Goal: Task Accomplishment & Management: Manage account settings

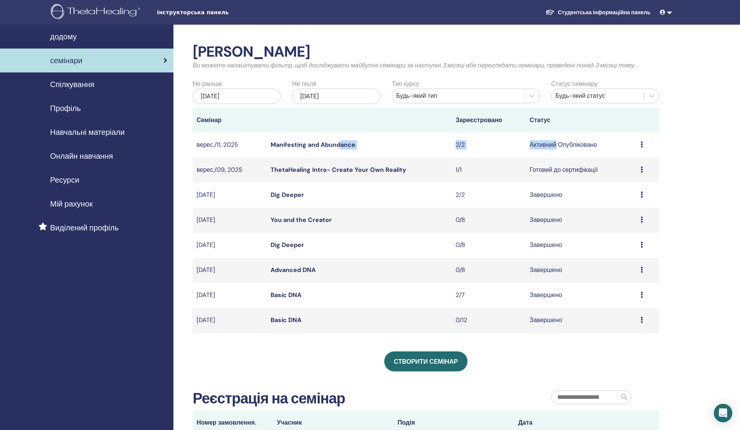
drag, startPoint x: 556, startPoint y: 146, endPoint x: 348, endPoint y: 141, distance: 208.9
click at [341, 143] on tr "верес./11, 2025 Manifesting and Abundance 2/2 Активний Опубліковано Попередній …" at bounding box center [426, 145] width 466 height 25
click at [348, 141] on td "Manifesting and Abundance" at bounding box center [359, 145] width 185 height 25
click at [349, 147] on link "Manifesting and Abundance" at bounding box center [312, 145] width 85 height 8
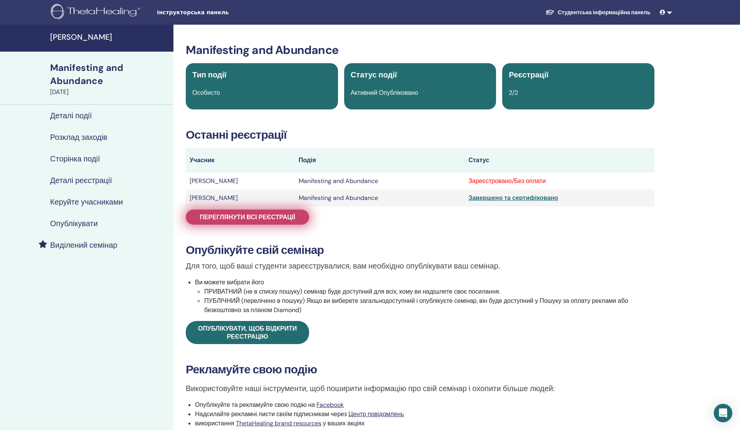
click at [270, 222] on link "Переглянути всі реєстрації" at bounding box center [247, 217] width 123 height 15
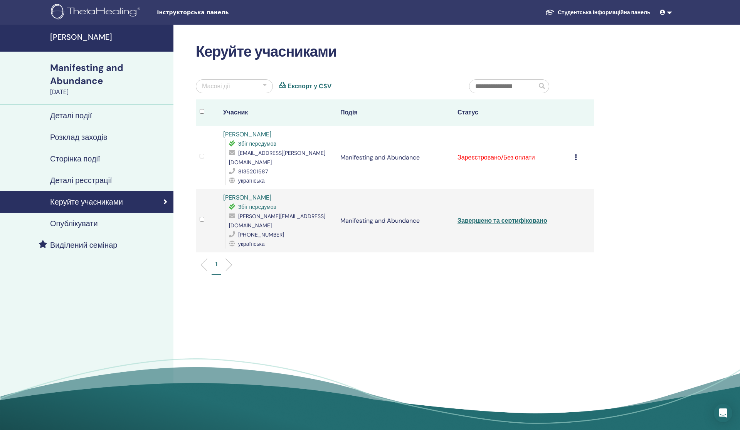
click at [576, 156] on icon at bounding box center [575, 157] width 2 height 6
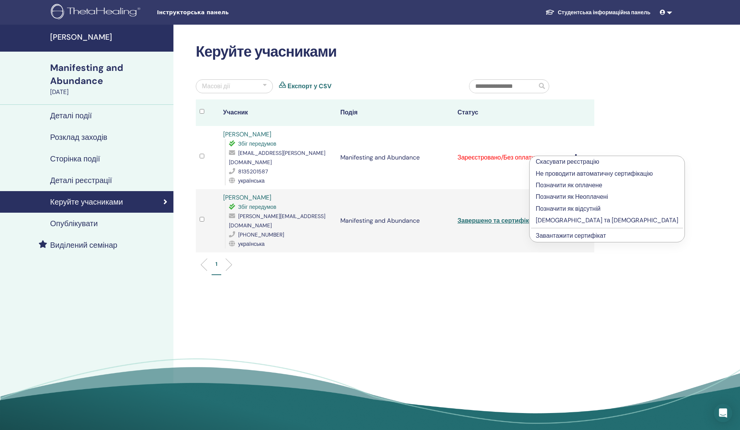
click at [569, 184] on p "Позначити як оплачене" at bounding box center [607, 185] width 143 height 9
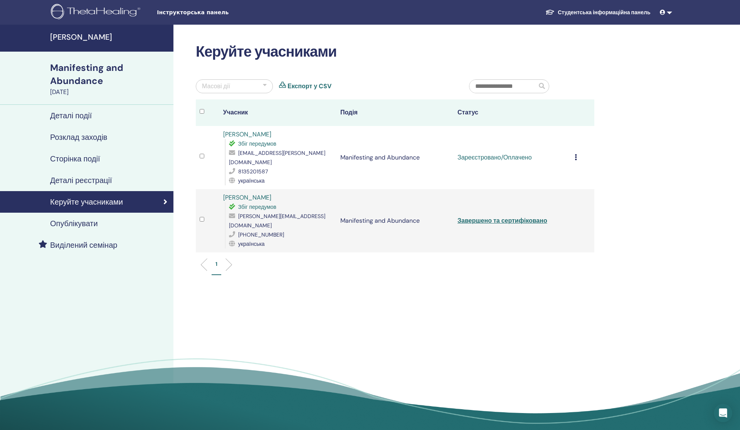
click at [576, 154] on icon at bounding box center [575, 157] width 2 height 6
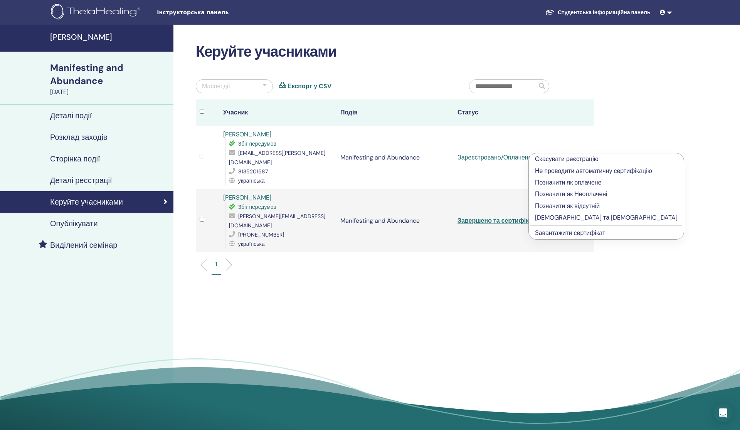
click at [580, 220] on p "[DEMOGRAPHIC_DATA] та [DEMOGRAPHIC_DATA]" at bounding box center [606, 217] width 143 height 9
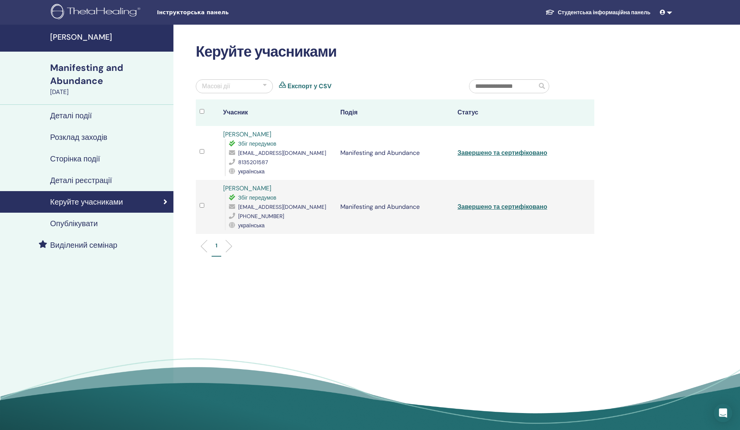
click at [465, 153] on link "Завершено та сертифіковано" at bounding box center [502, 153] width 90 height 8
